Goal: Transaction & Acquisition: Download file/media

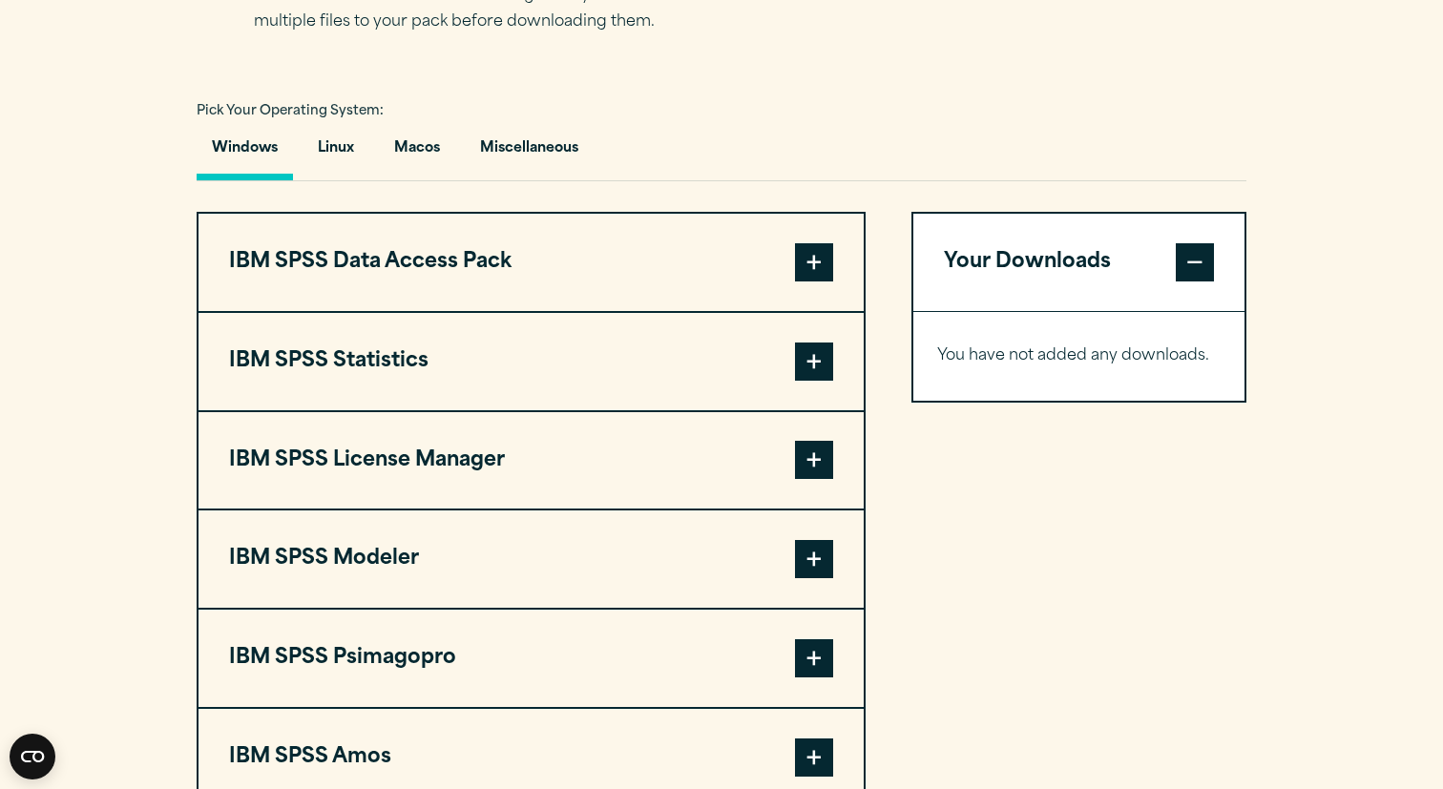
scroll to position [1330, 0]
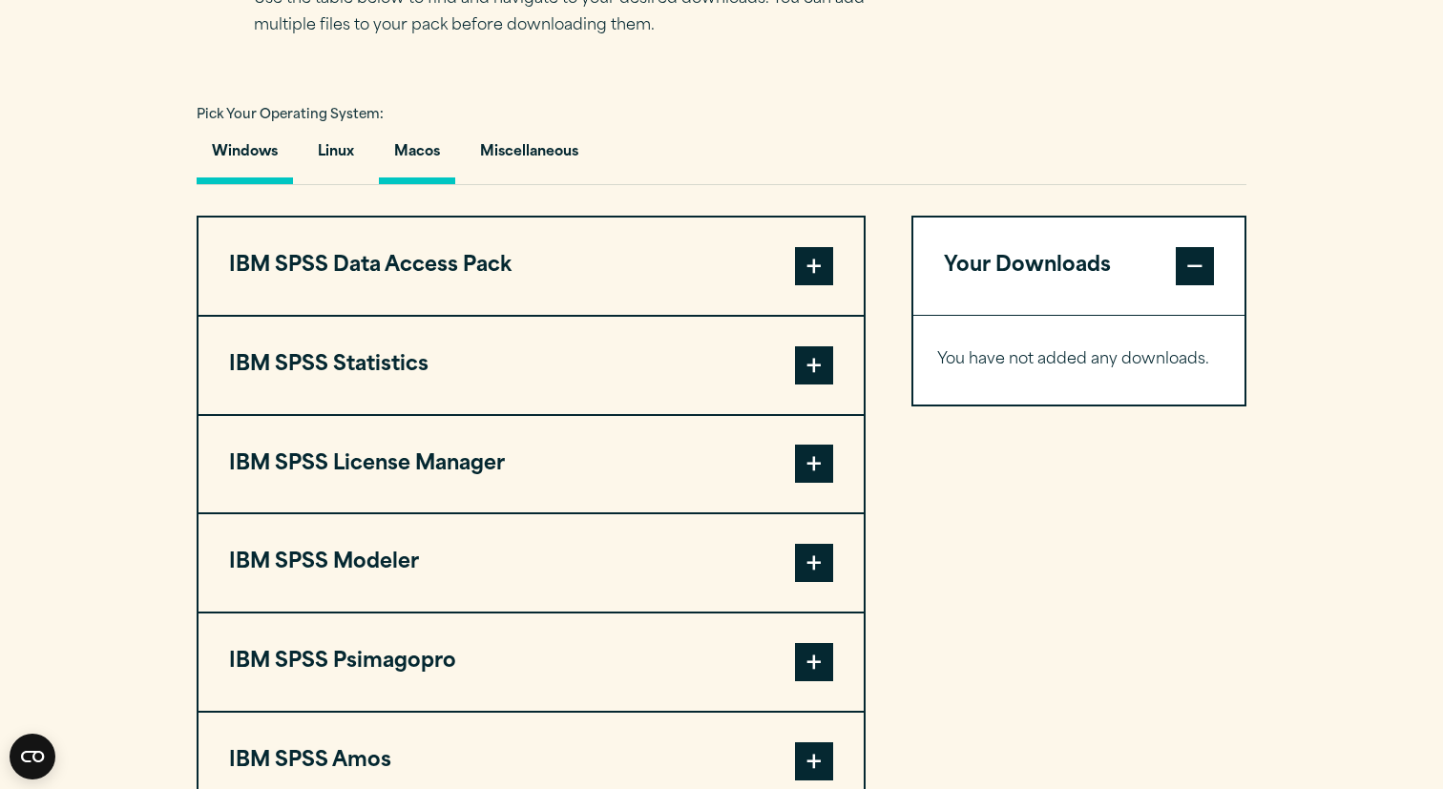
click at [413, 167] on button "Macos" at bounding box center [417, 157] width 76 height 54
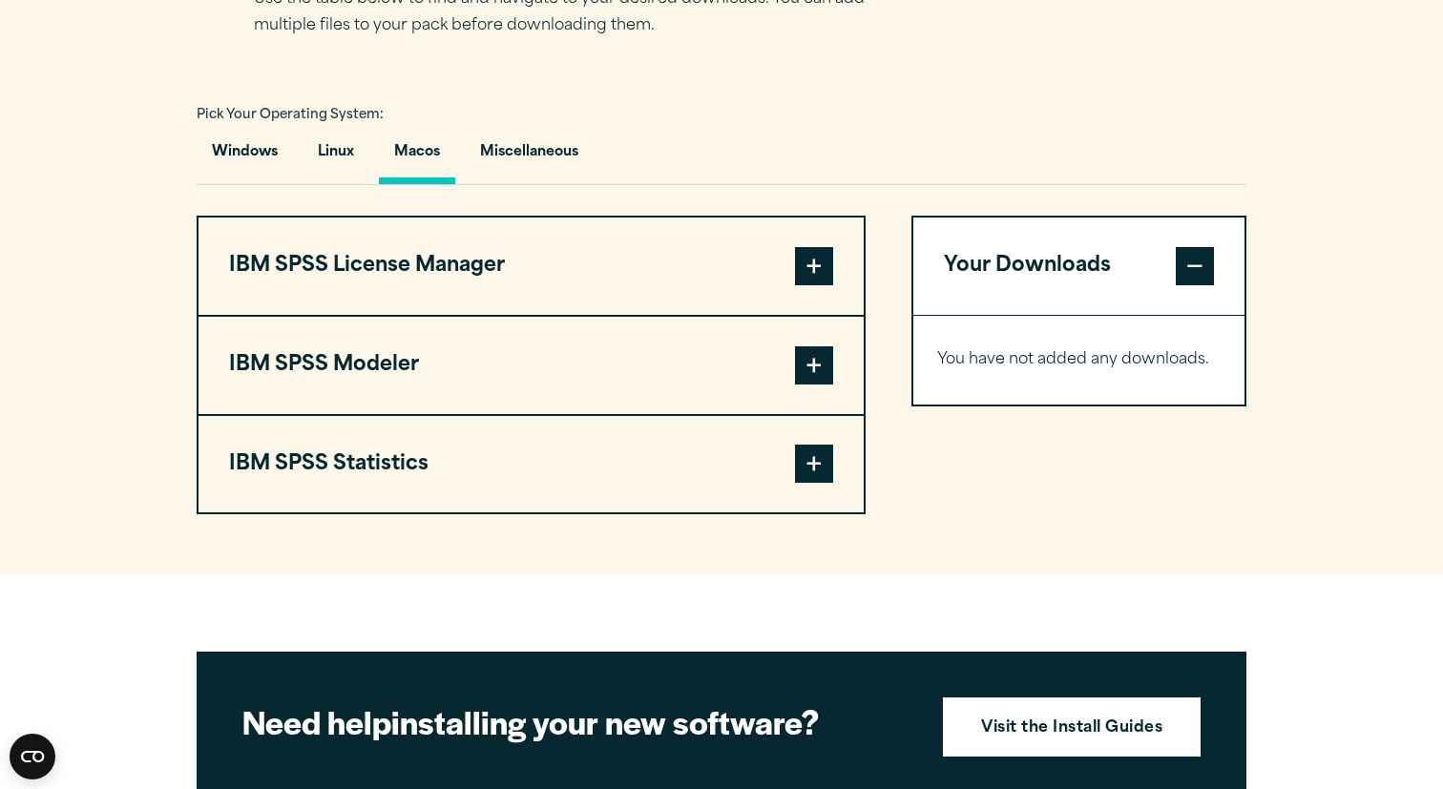
click at [822, 465] on span at bounding box center [814, 464] width 38 height 38
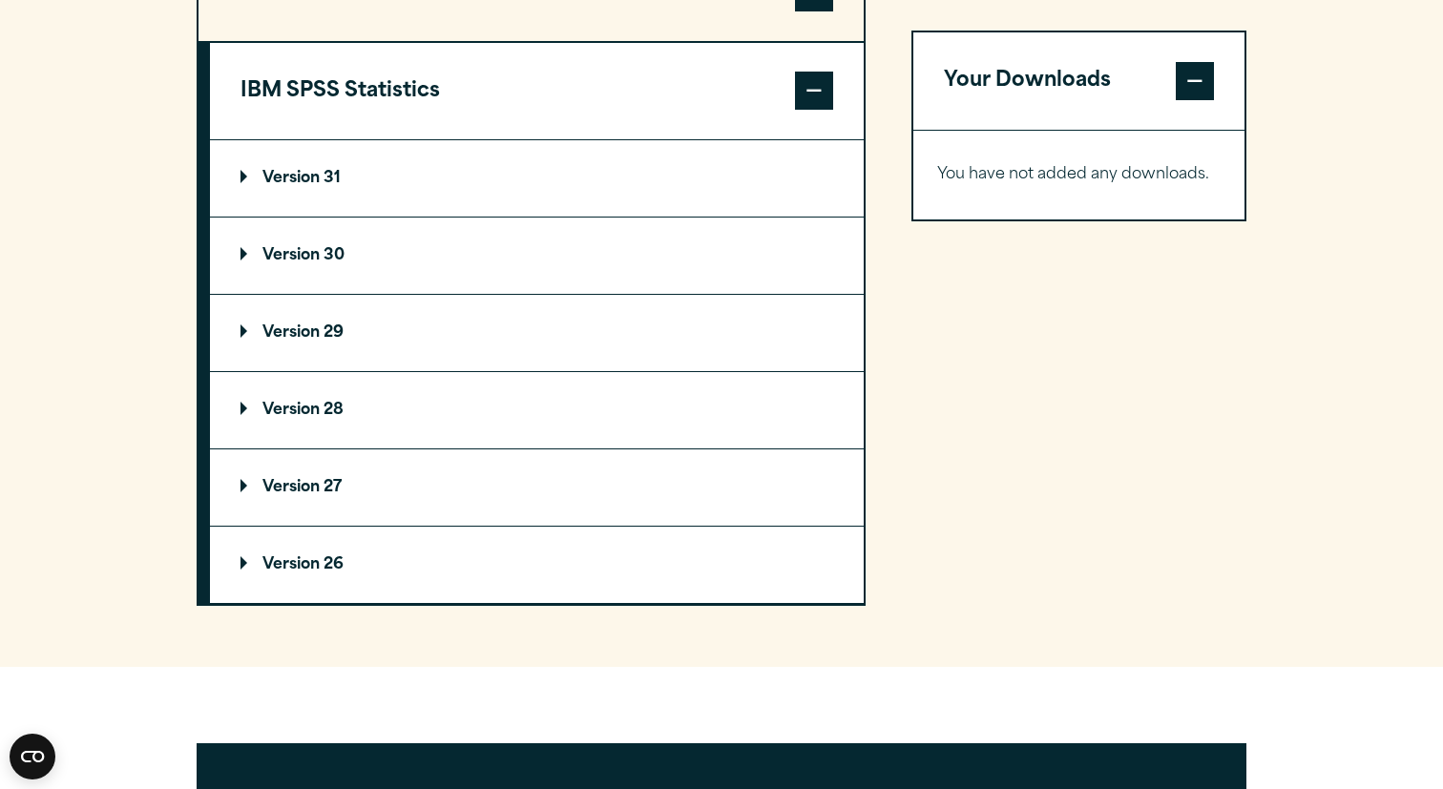
scroll to position [1709, 0]
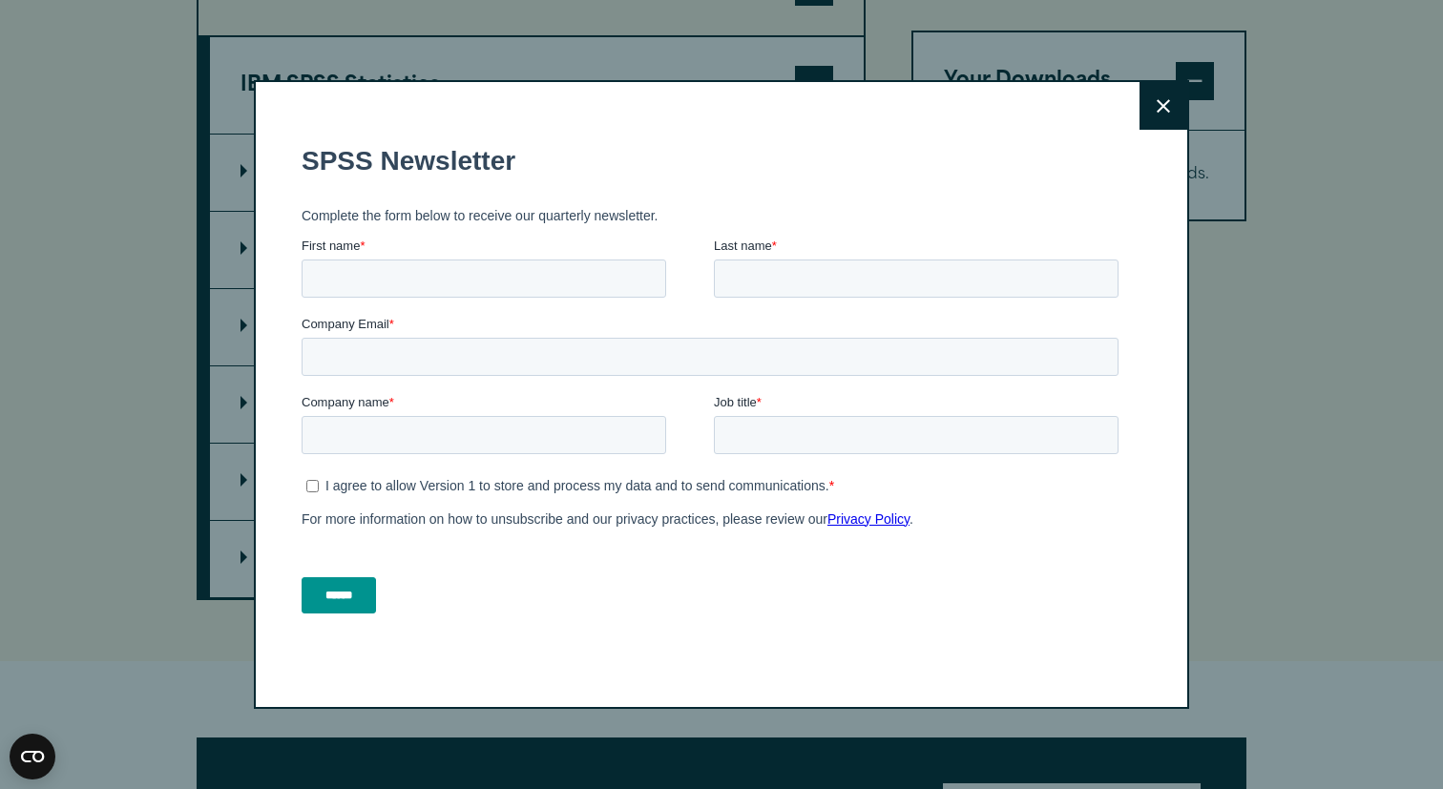
click at [239, 261] on div "Close" at bounding box center [721, 394] width 1443 height 789
click at [1169, 104] on icon at bounding box center [1163, 106] width 13 height 14
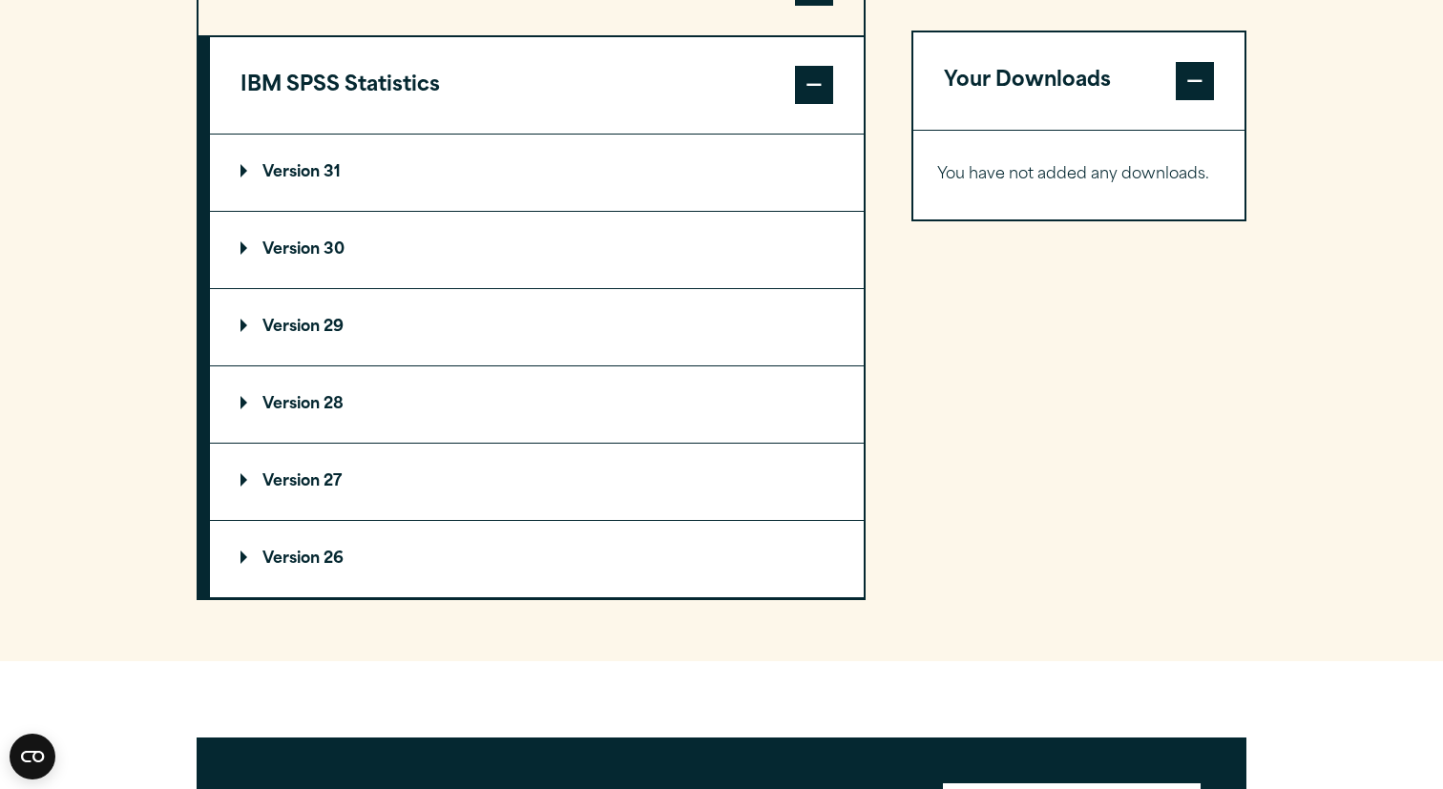
click at [247, 255] on p "Version 30" at bounding box center [292, 249] width 104 height 15
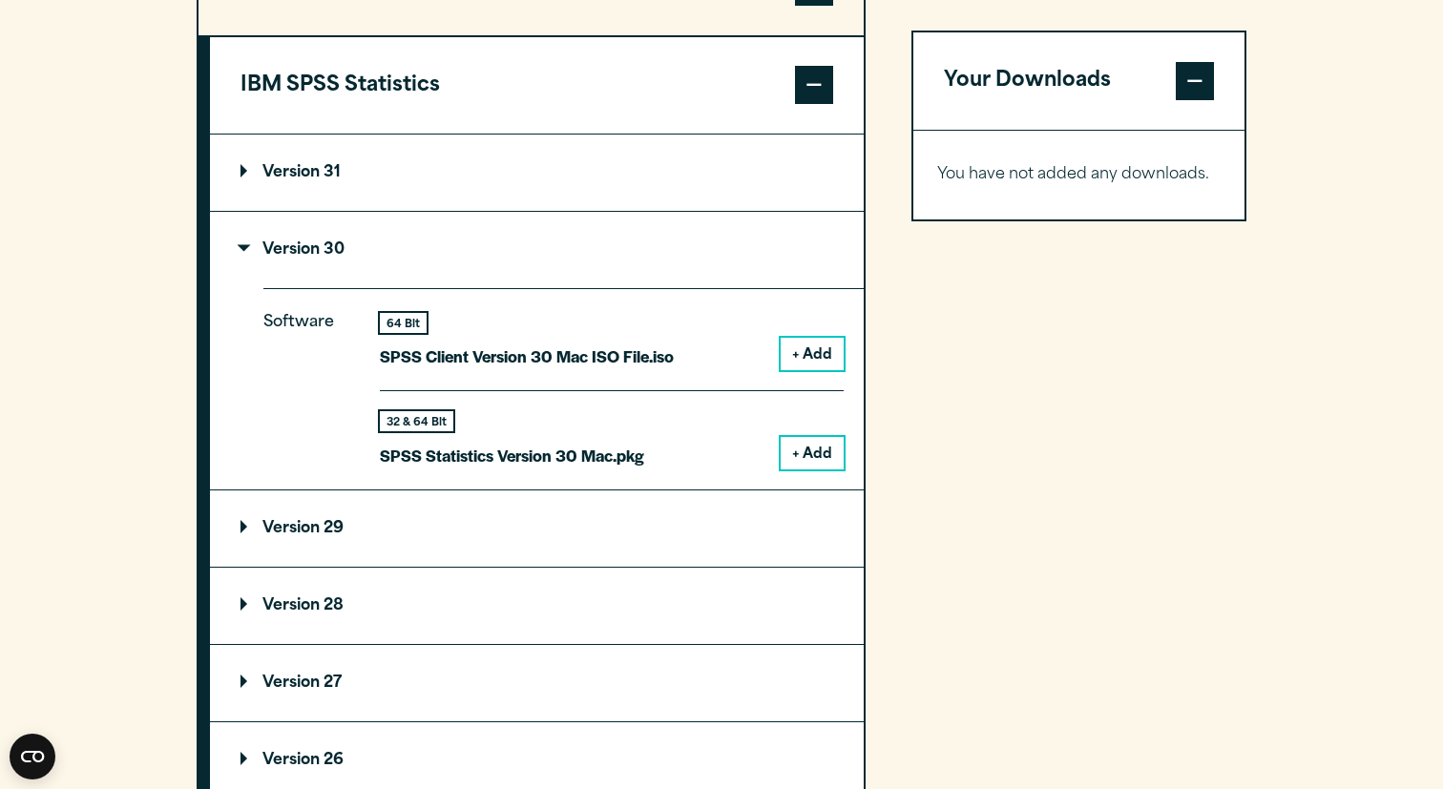
click at [244, 179] on p "Version 31" at bounding box center [290, 172] width 100 height 15
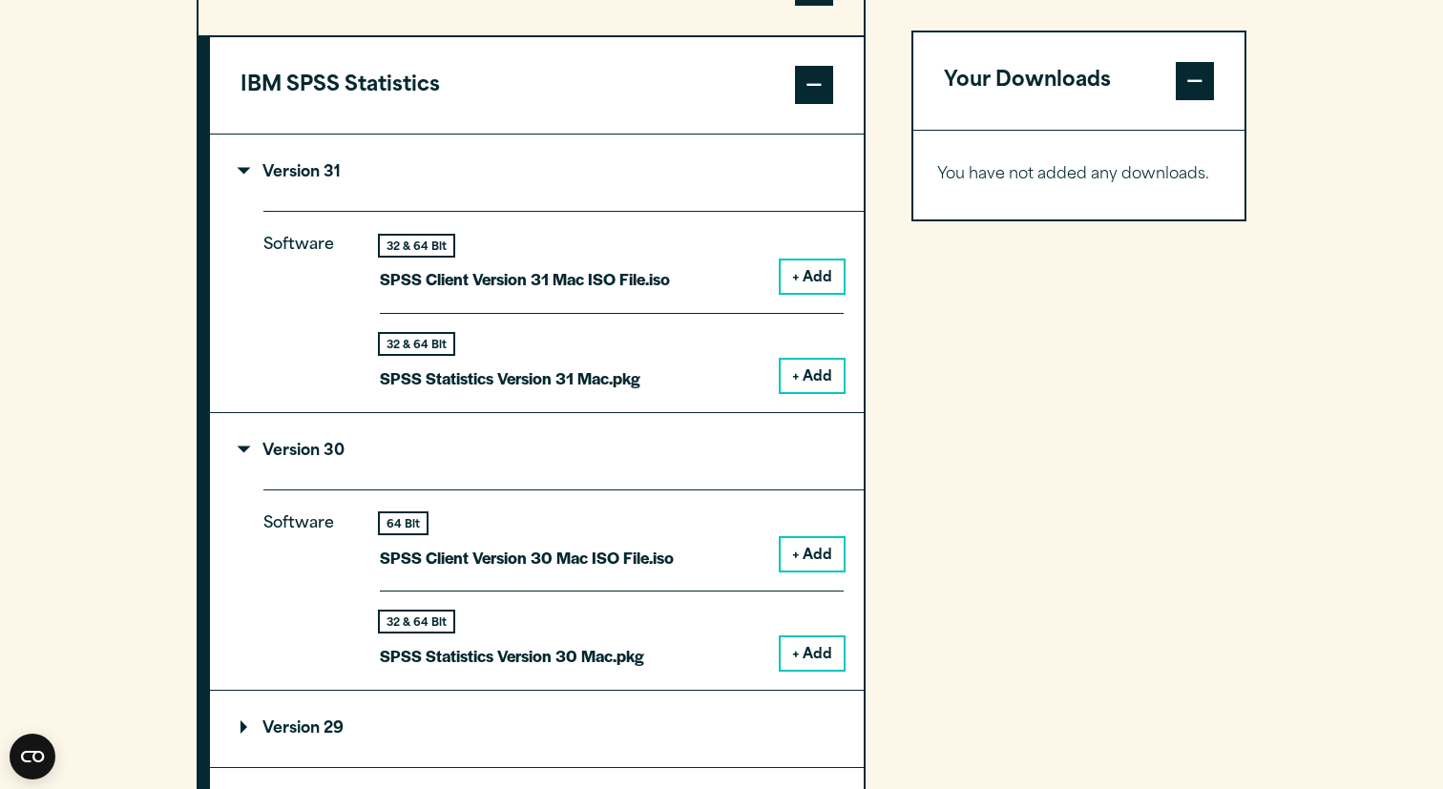
click at [244, 179] on p "Version 31" at bounding box center [290, 172] width 100 height 15
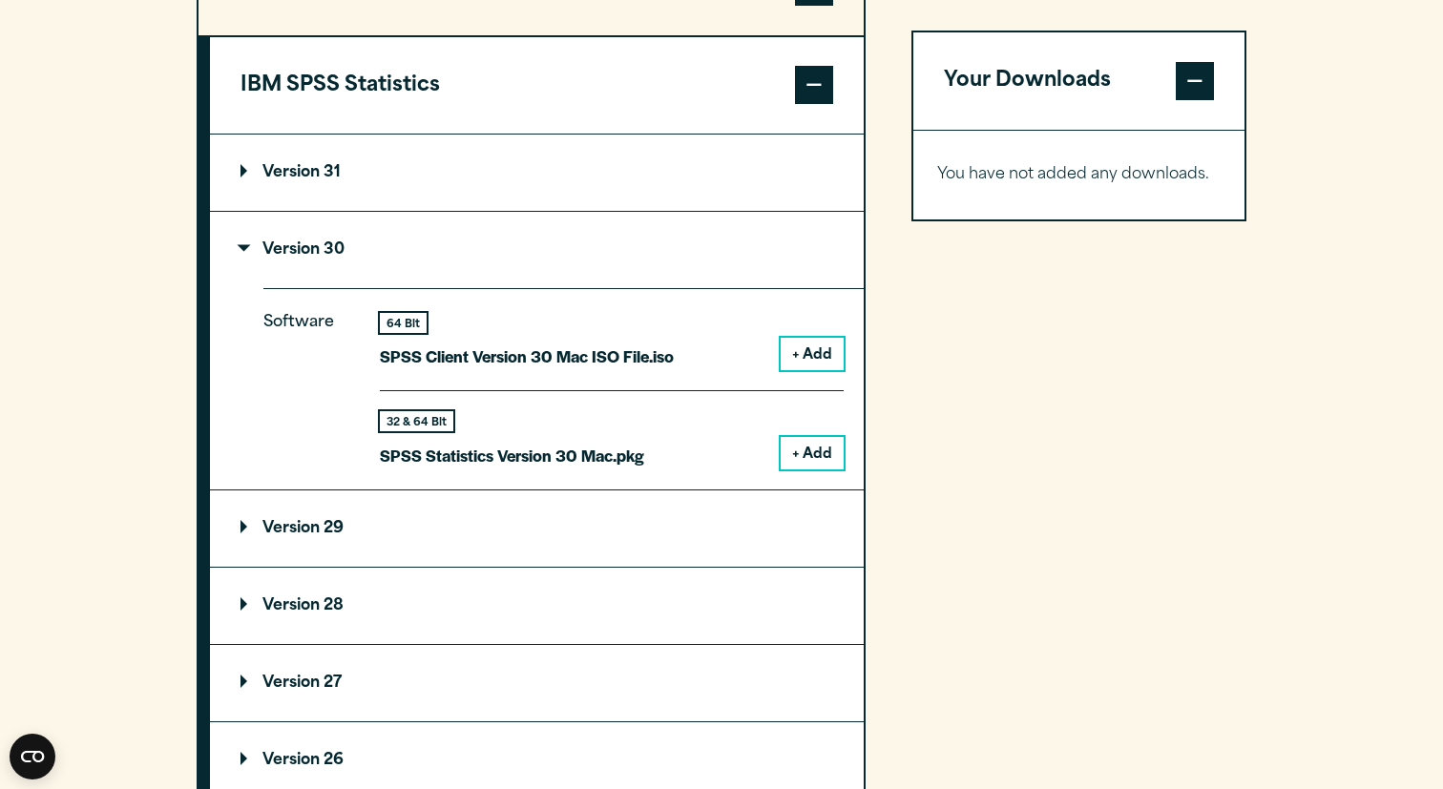
click at [819, 464] on button "+ Add" at bounding box center [812, 453] width 63 height 32
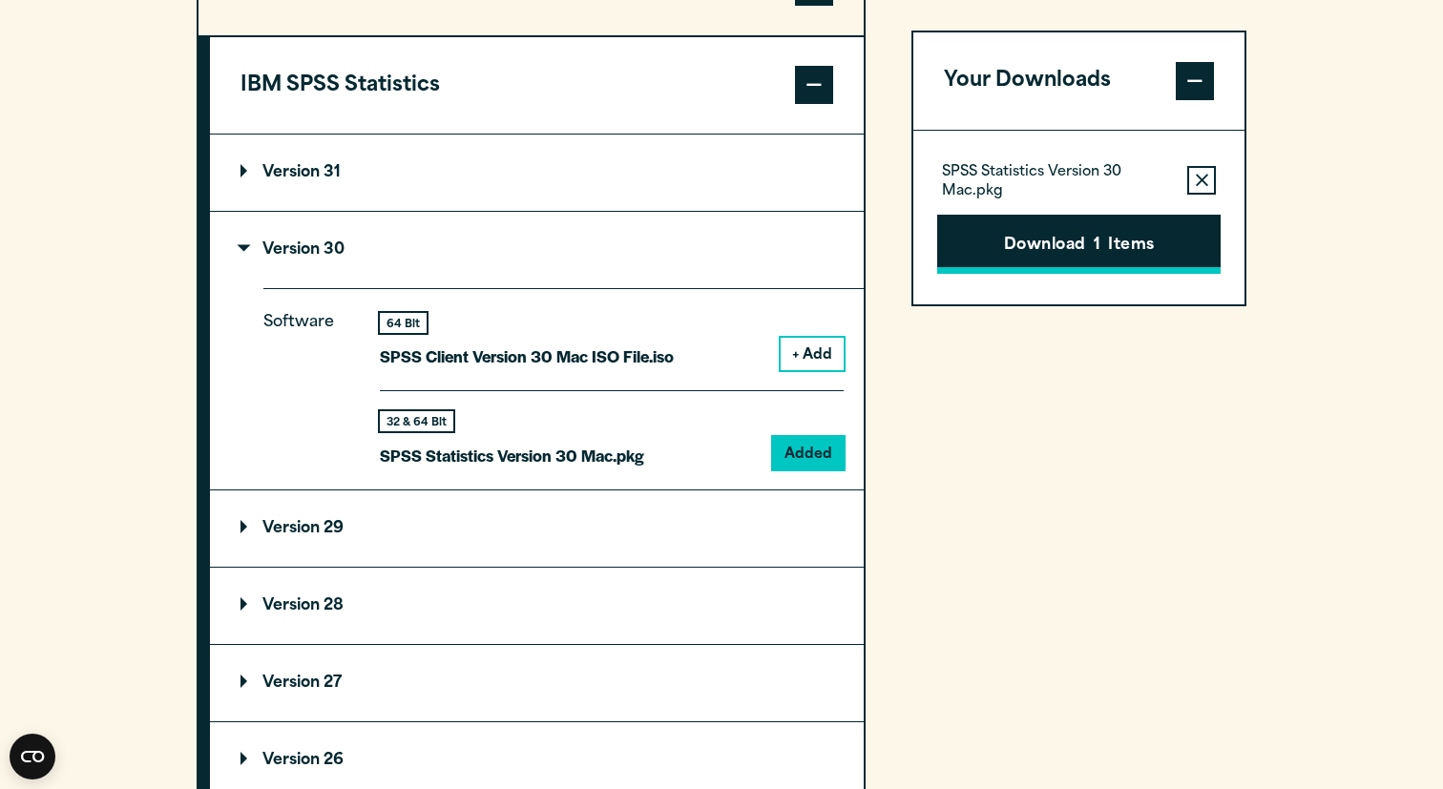
click at [1079, 245] on button "Download 1 Items" at bounding box center [1078, 244] width 283 height 59
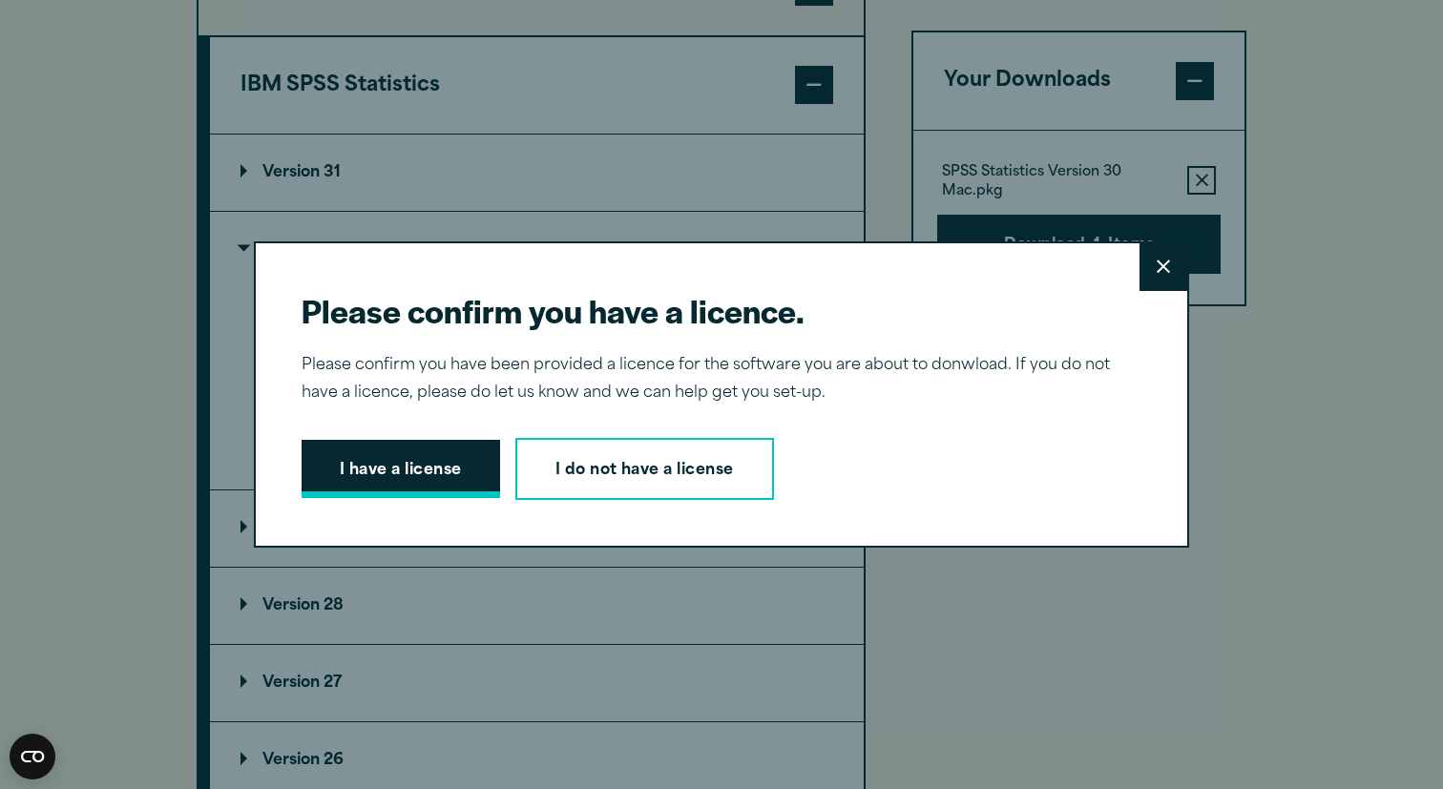
click at [387, 469] on button "I have a license" at bounding box center [401, 469] width 199 height 59
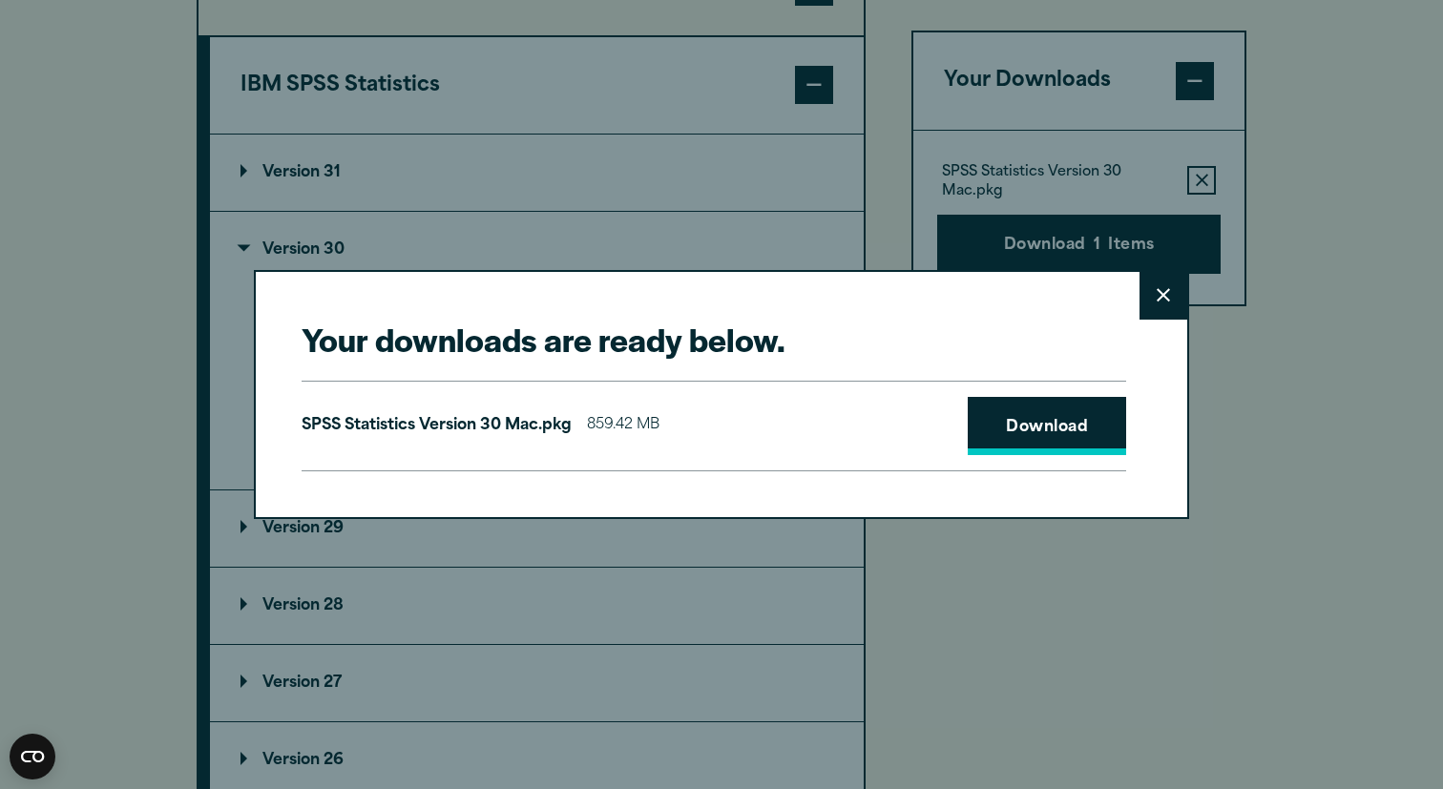
click at [1062, 418] on link "Download" at bounding box center [1047, 426] width 158 height 59
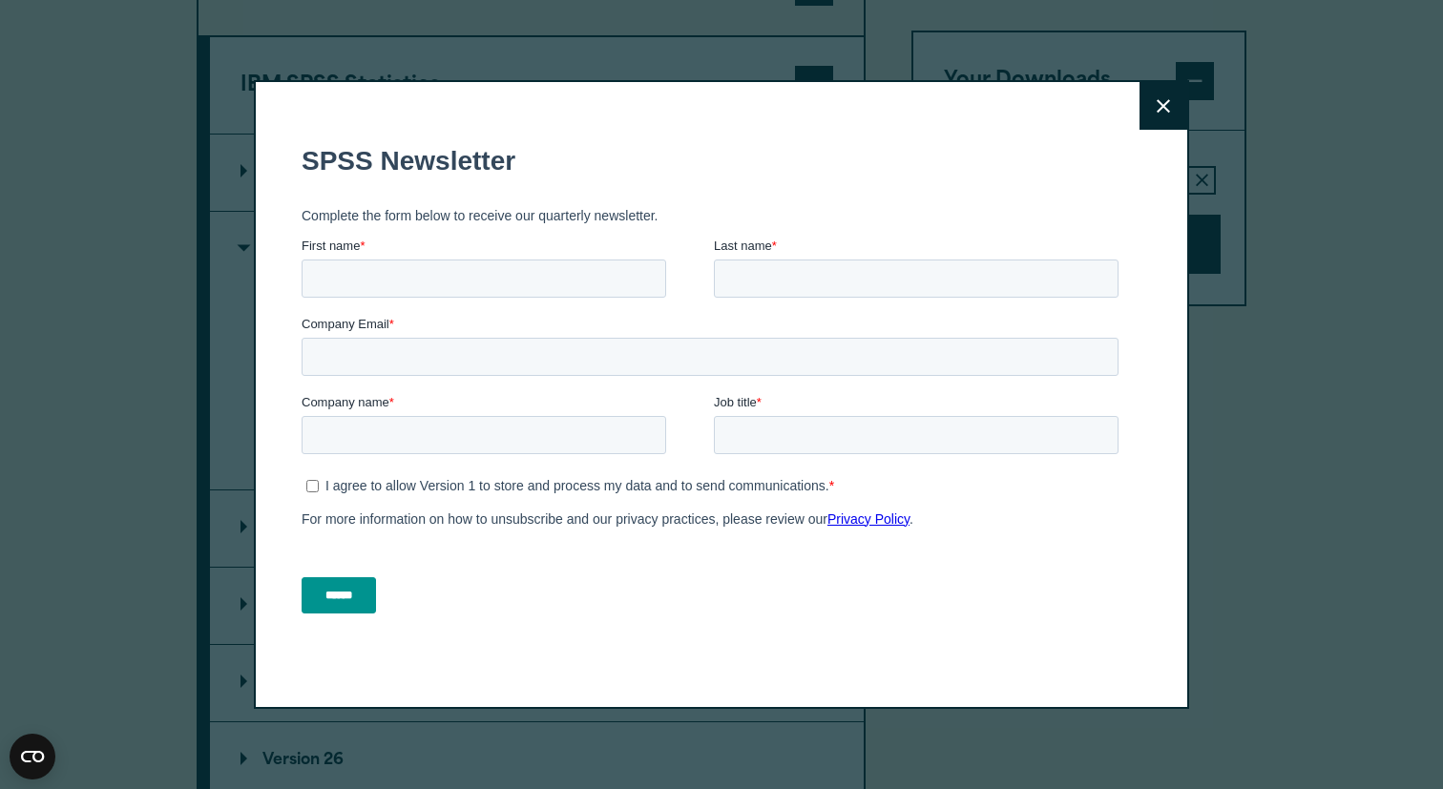
click at [1162, 94] on button "Close" at bounding box center [1163, 106] width 48 height 48
